Goal: Navigation & Orientation: Find specific page/section

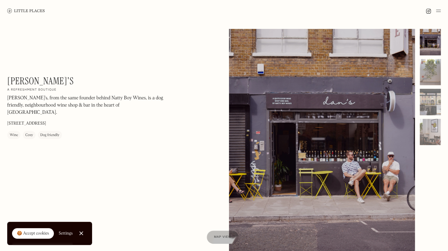
click at [439, 10] on img at bounding box center [438, 10] width 5 height 7
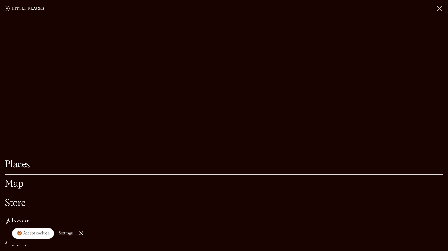
click at [23, 160] on link "Places" at bounding box center [224, 164] width 438 height 9
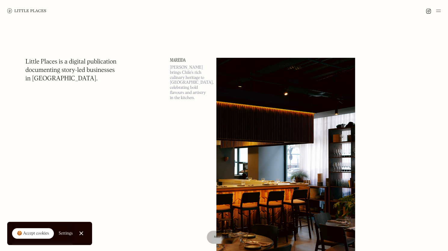
click at [442, 11] on div at bounding box center [224, 11] width 448 height 22
click at [439, 11] on img at bounding box center [438, 10] width 5 height 7
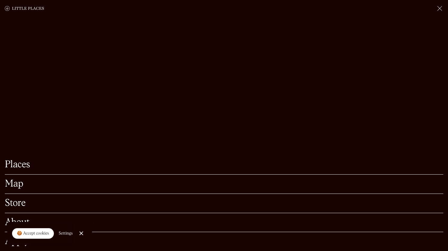
click at [15, 181] on link "Map" at bounding box center [224, 183] width 438 height 9
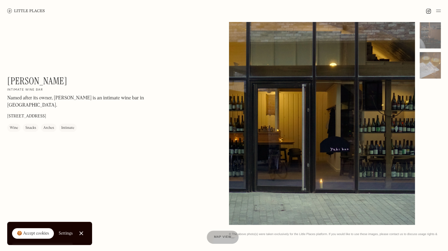
scroll to position [90, 0]
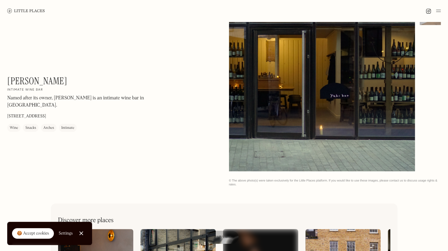
click at [83, 232] on div at bounding box center [81, 233] width 4 height 4
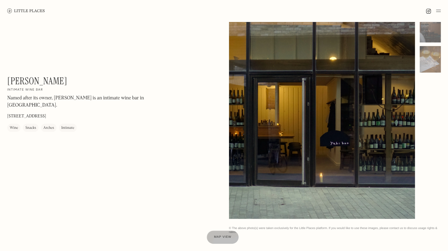
scroll to position [0, 0]
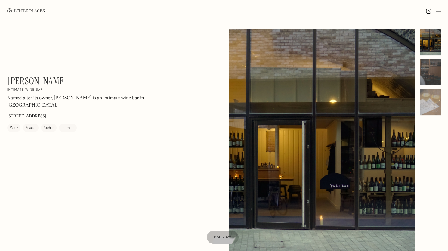
click at [434, 71] on div at bounding box center [430, 72] width 21 height 26
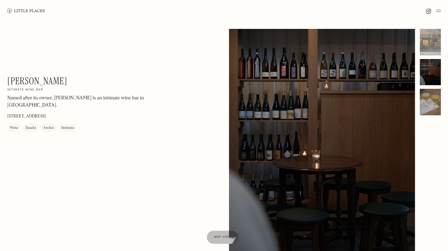
click at [430, 106] on div at bounding box center [430, 102] width 21 height 26
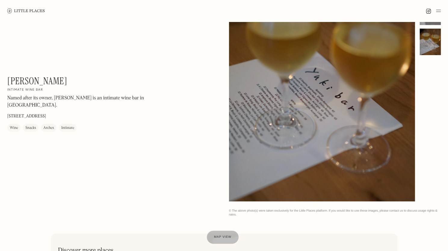
scroll to position [30, 0]
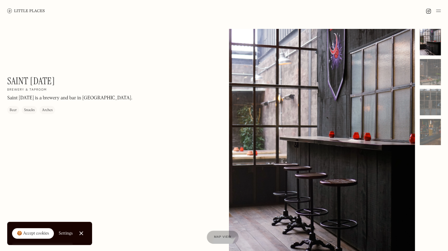
click at [442, 67] on div "Saint Monday On Our Radar Brewery & taproom Saint Monday is a brewery and bar i…" at bounding box center [224, 153] width 448 height 262
click at [434, 75] on div at bounding box center [430, 72] width 21 height 26
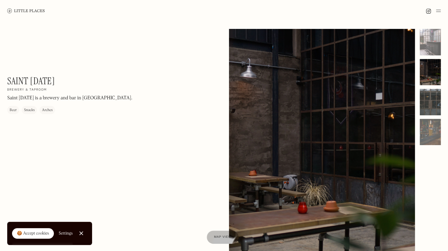
click at [435, 97] on div at bounding box center [430, 102] width 21 height 26
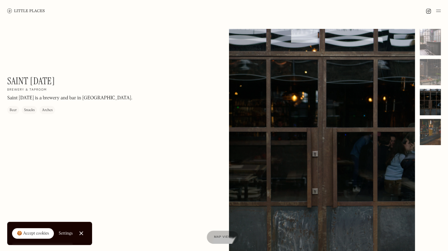
click at [431, 119] on div at bounding box center [430, 132] width 21 height 26
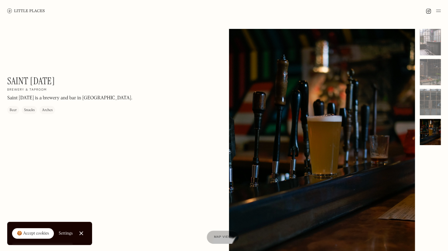
click at [16, 82] on h1 "Saint Monday" at bounding box center [31, 80] width 48 height 11
click at [48, 111] on div "Arches" at bounding box center [47, 110] width 11 height 6
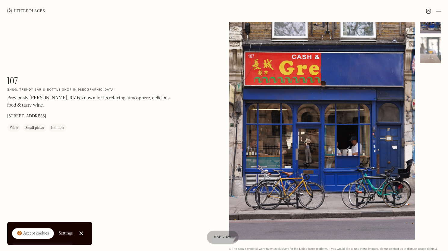
scroll to position [30, 0]
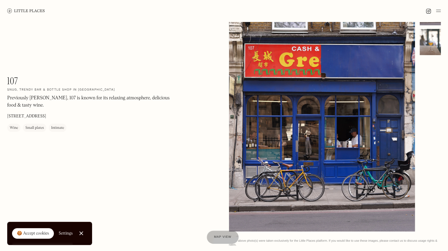
click at [420, 45] on div at bounding box center [430, 42] width 21 height 26
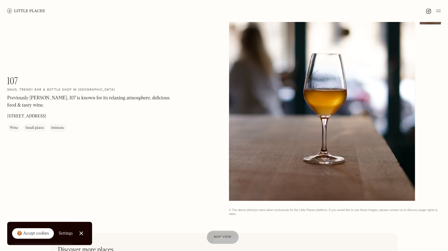
scroll to position [90, 0]
